Goal: Task Accomplishment & Management: Manage account settings

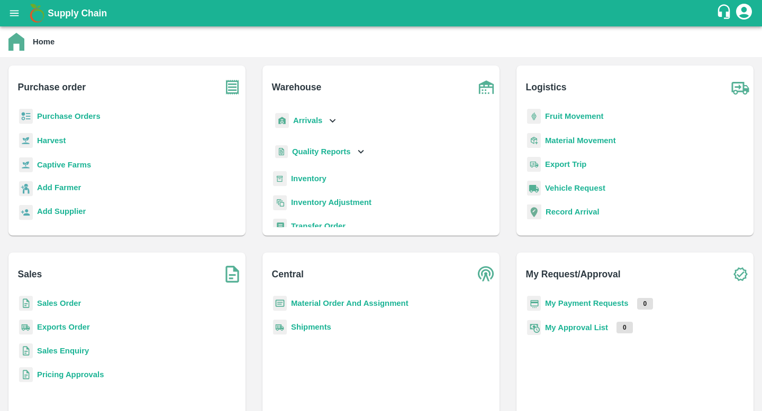
click at [85, 116] on b "Purchase Orders" at bounding box center [68, 116] width 63 height 8
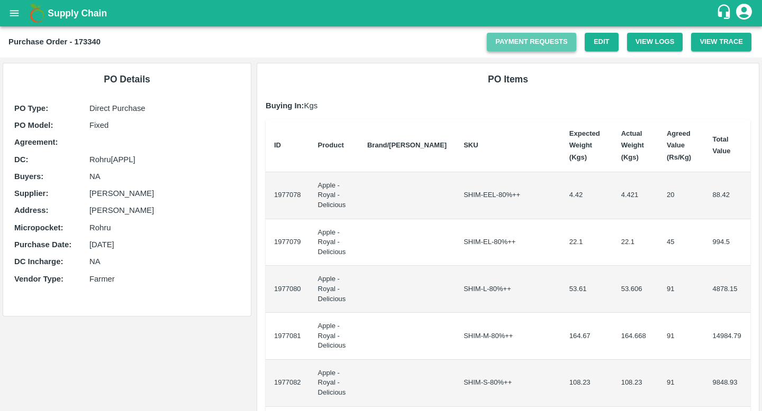
click at [537, 48] on link "Payment Requests" at bounding box center [531, 42] width 89 height 19
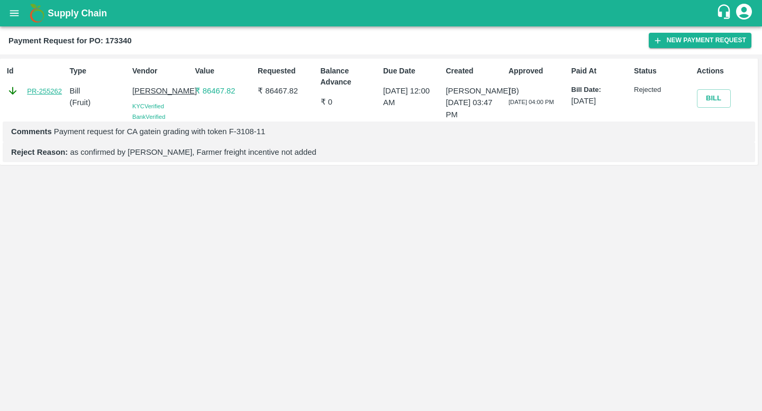
click at [53, 89] on link "PR-255262" at bounding box center [44, 91] width 35 height 11
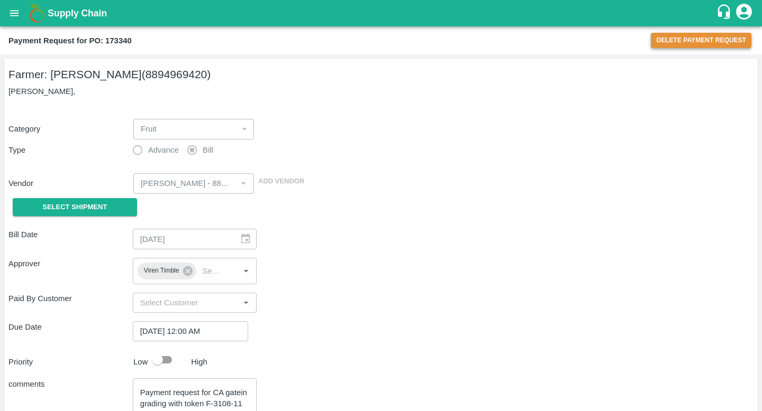
click at [667, 45] on button "Delete Payment Request" at bounding box center [700, 40] width 100 height 15
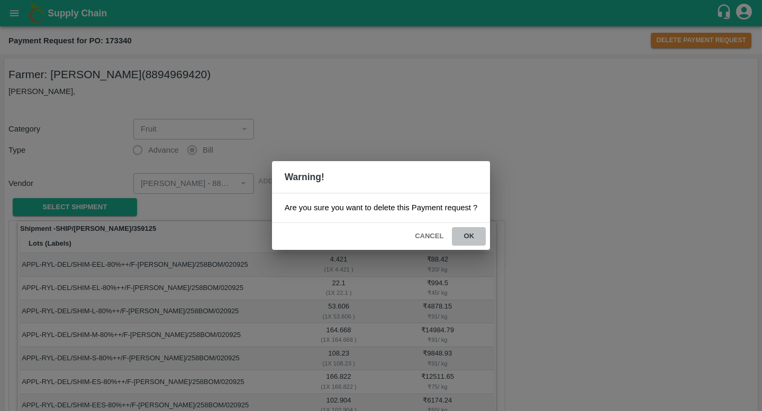
click at [477, 237] on button "ok" at bounding box center [469, 236] width 34 height 19
